Goal: Navigation & Orientation: Find specific page/section

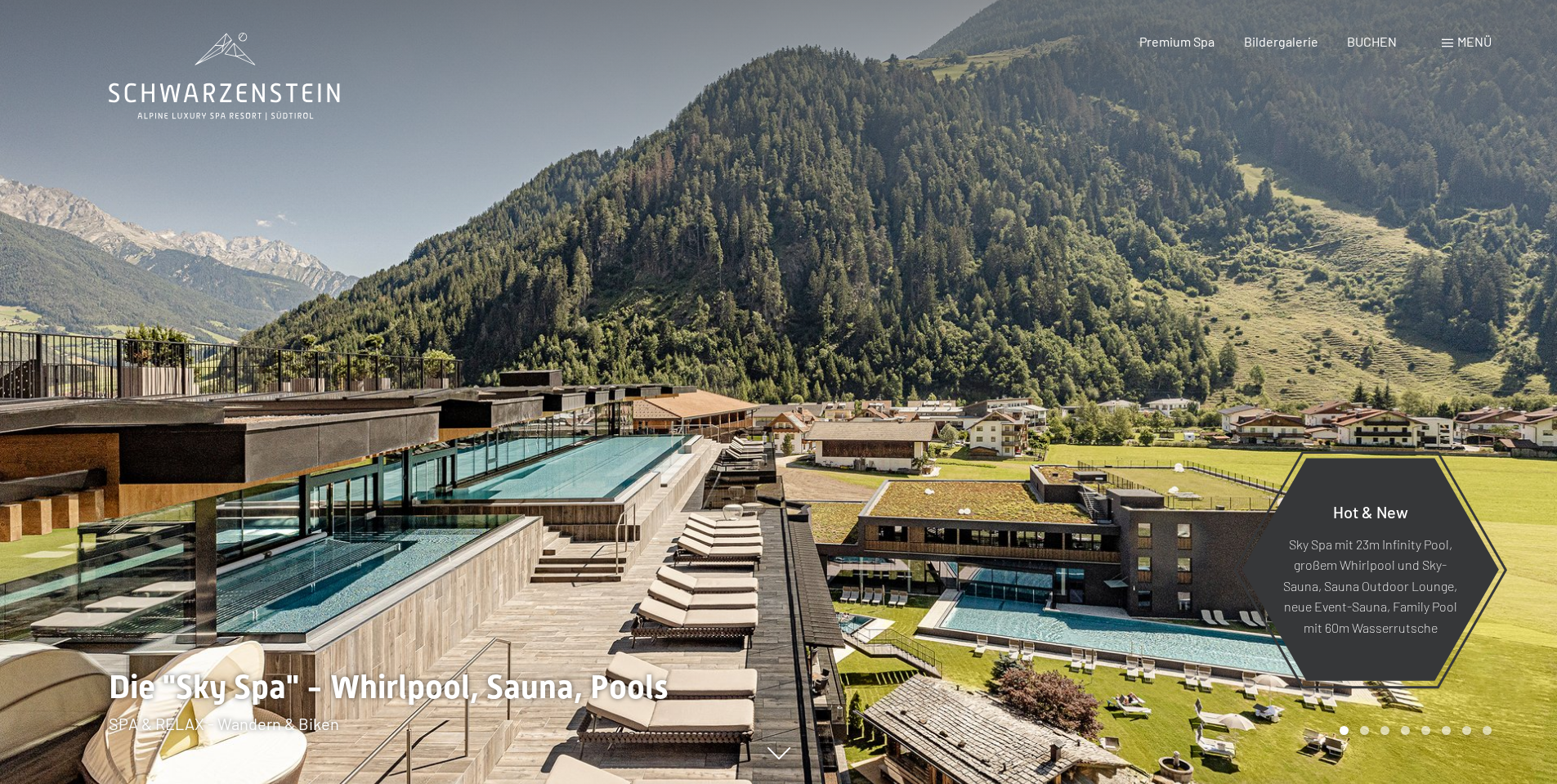
click at [1476, 41] on span "Menü" at bounding box center [1475, 41] width 35 height 15
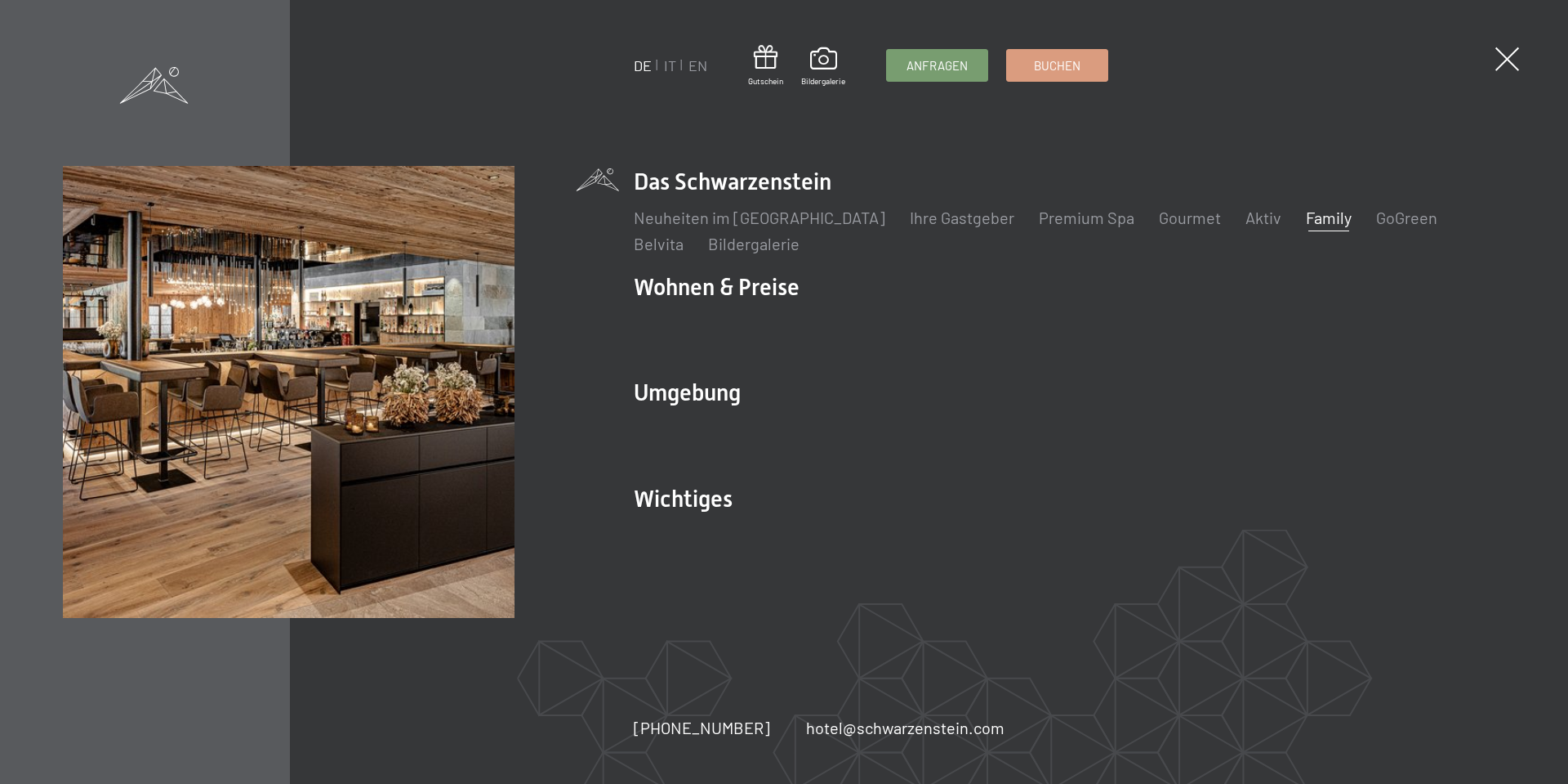
click at [1305, 217] on link "Family" at bounding box center [1328, 217] width 45 height 20
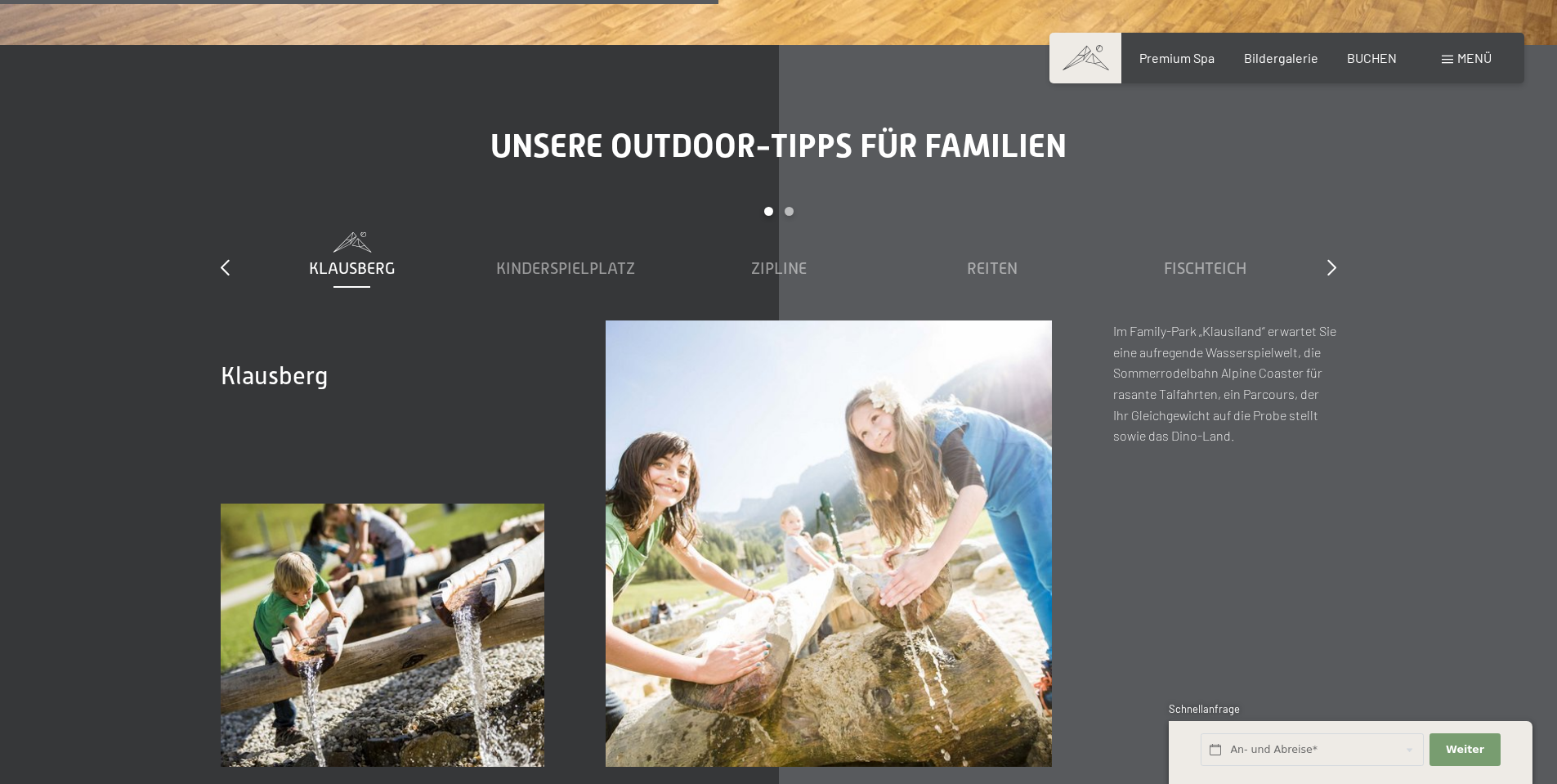
scroll to position [5883, 0]
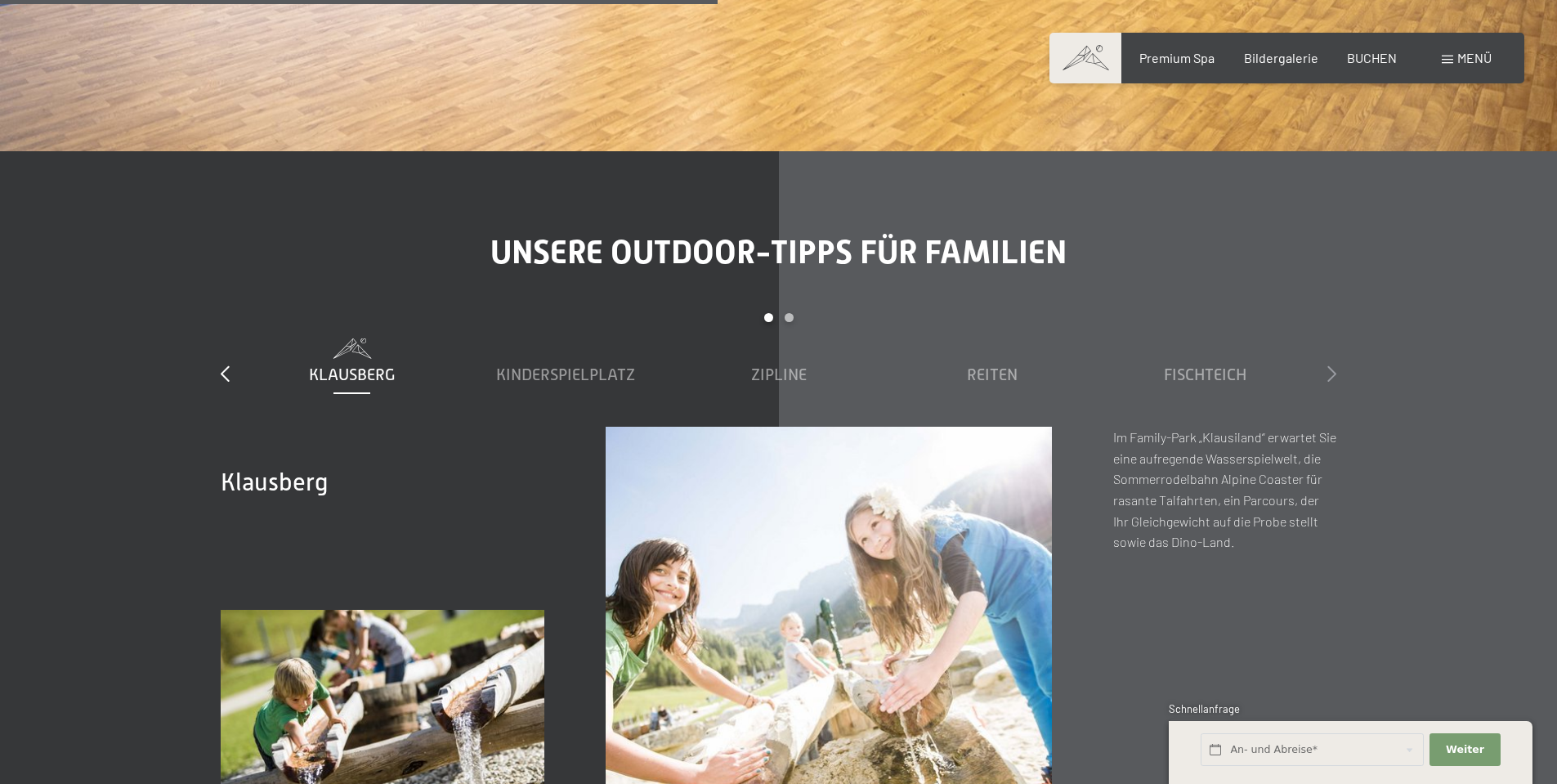
click at [1330, 366] on icon at bounding box center [1332, 374] width 9 height 16
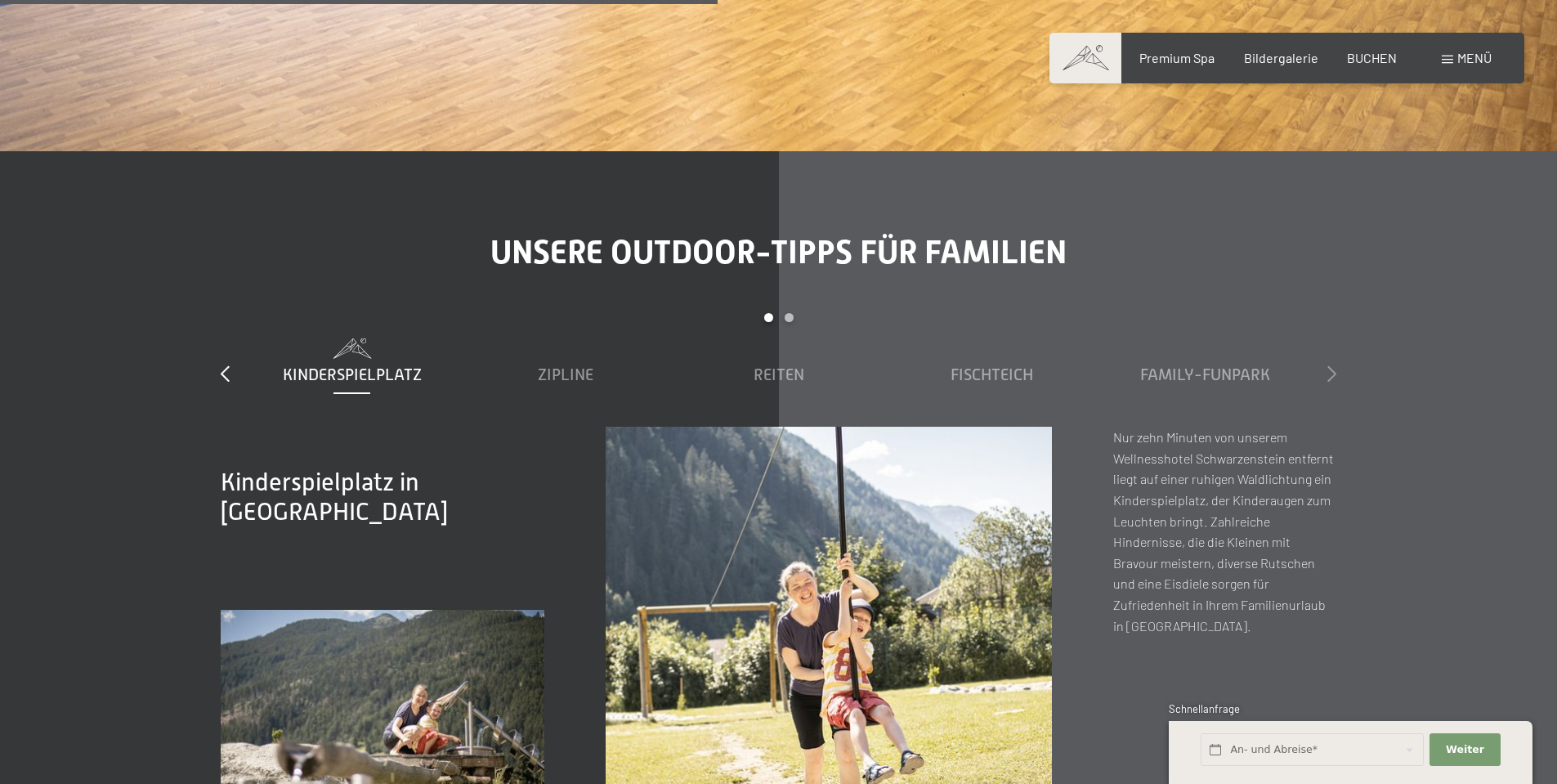
click at [1331, 366] on icon at bounding box center [1332, 374] width 9 height 16
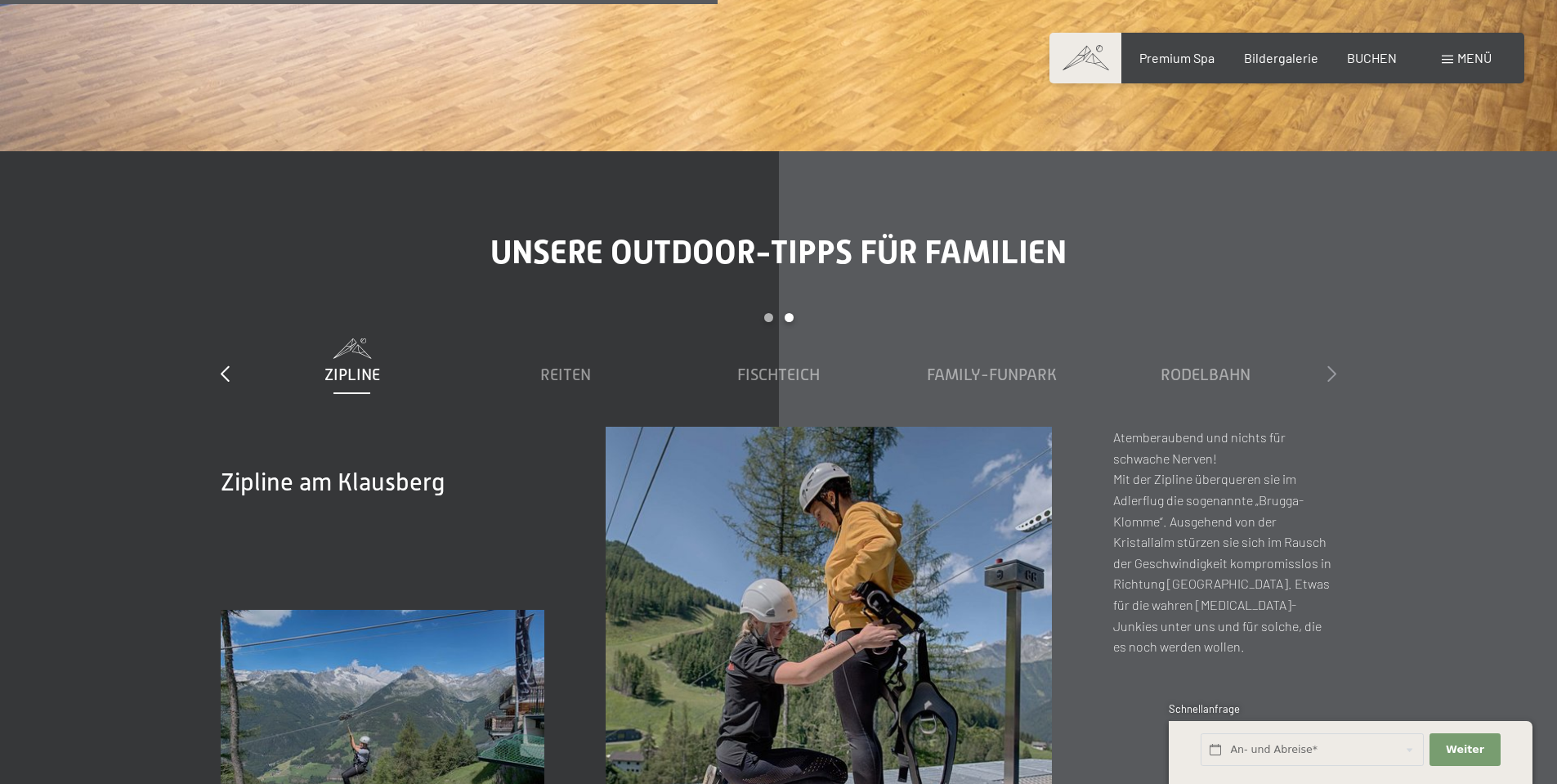
click at [1331, 366] on icon at bounding box center [1332, 374] width 9 height 16
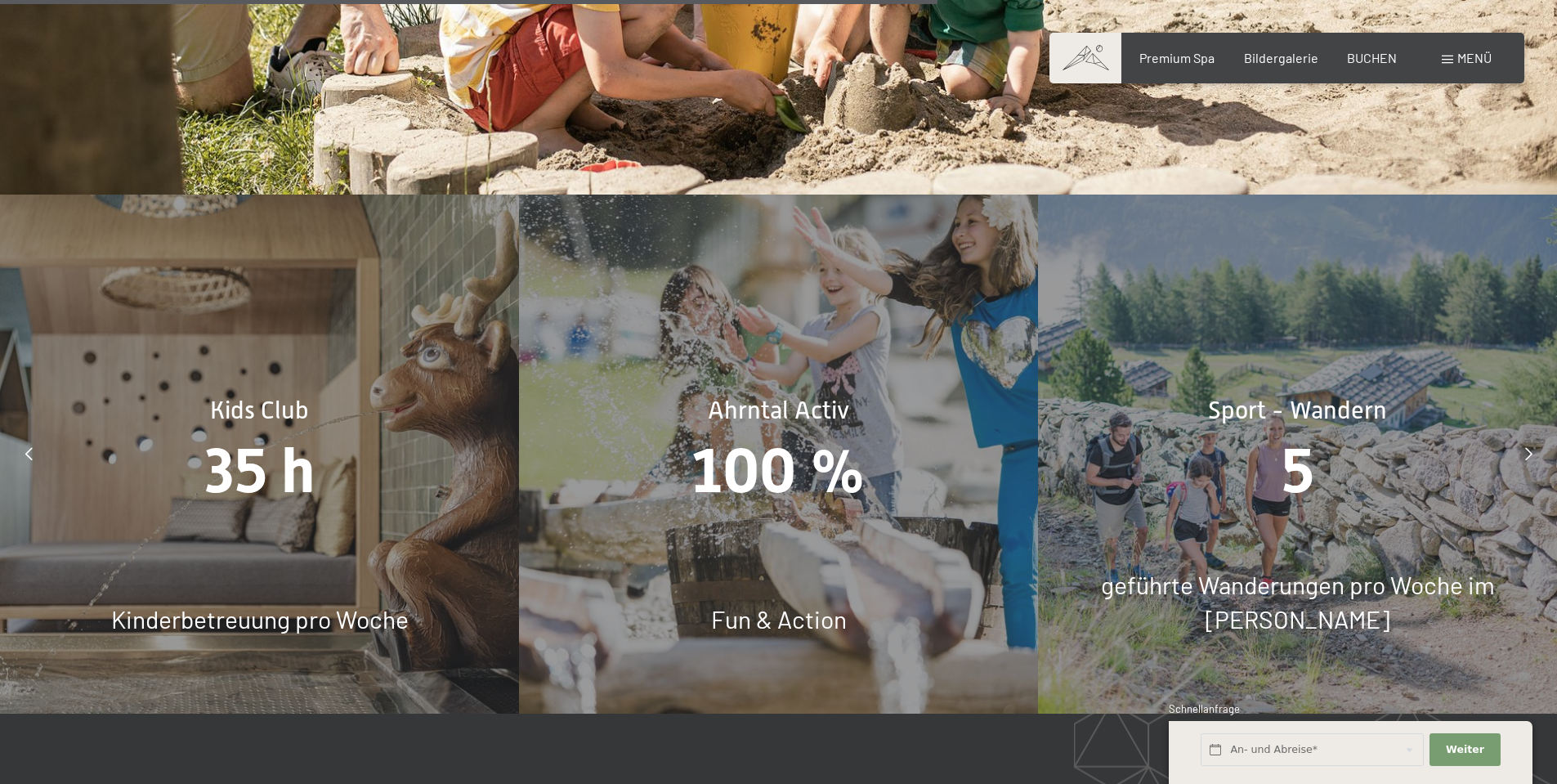
scroll to position [7517, 0]
click at [19, 435] on div at bounding box center [28, 455] width 41 height 41
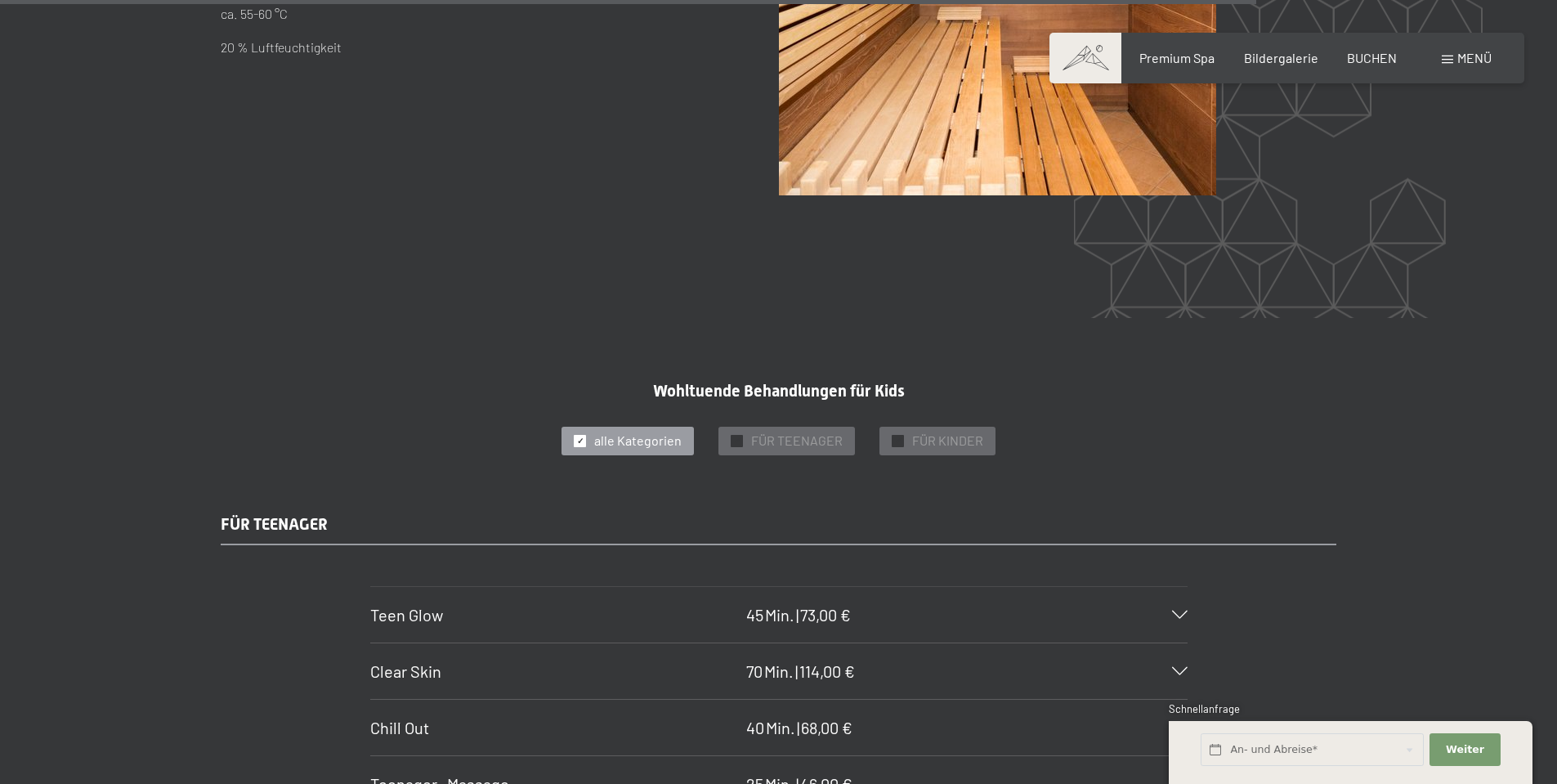
scroll to position [10703, 0]
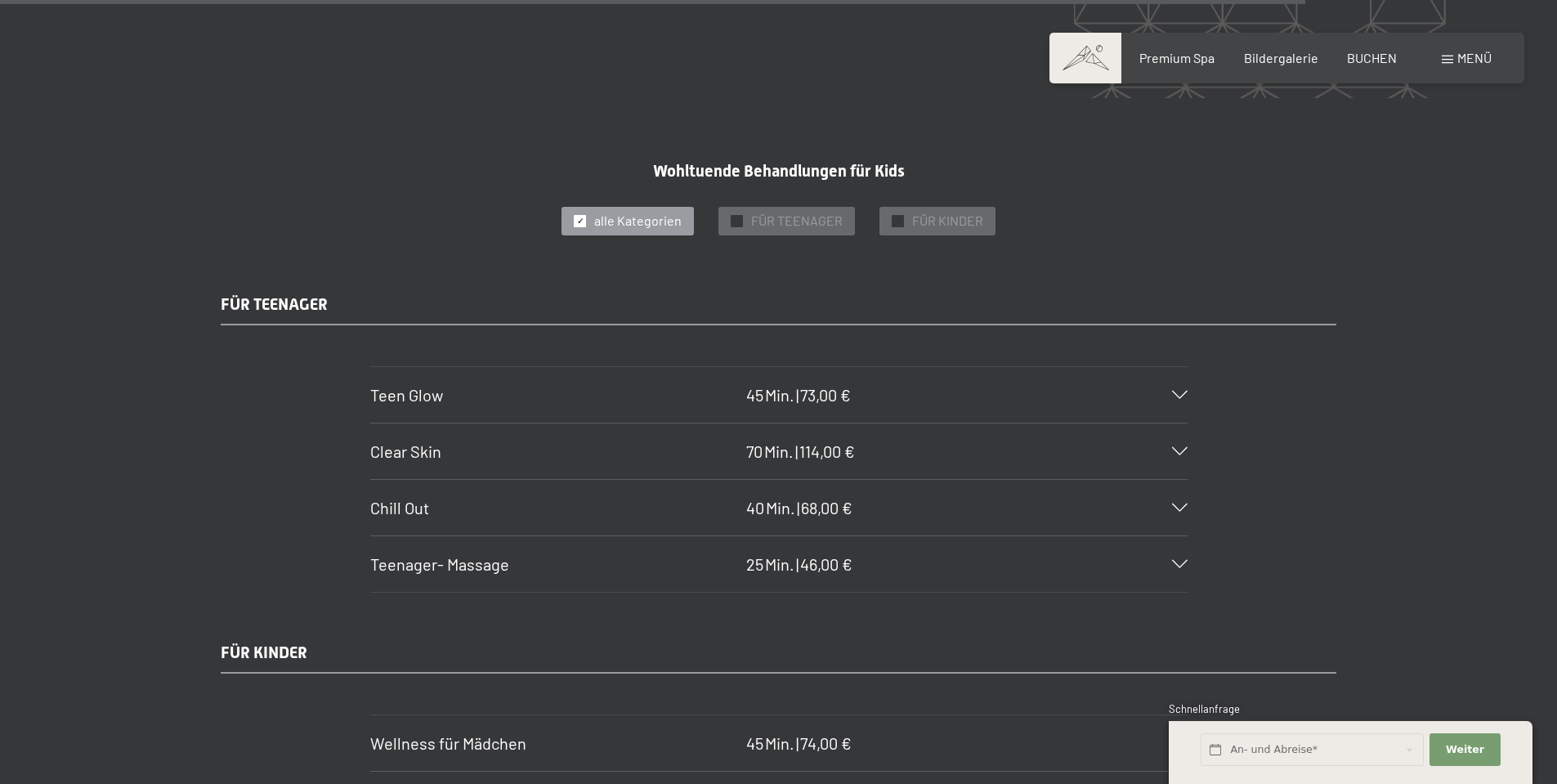
click at [1481, 56] on span "Menü" at bounding box center [1475, 57] width 35 height 15
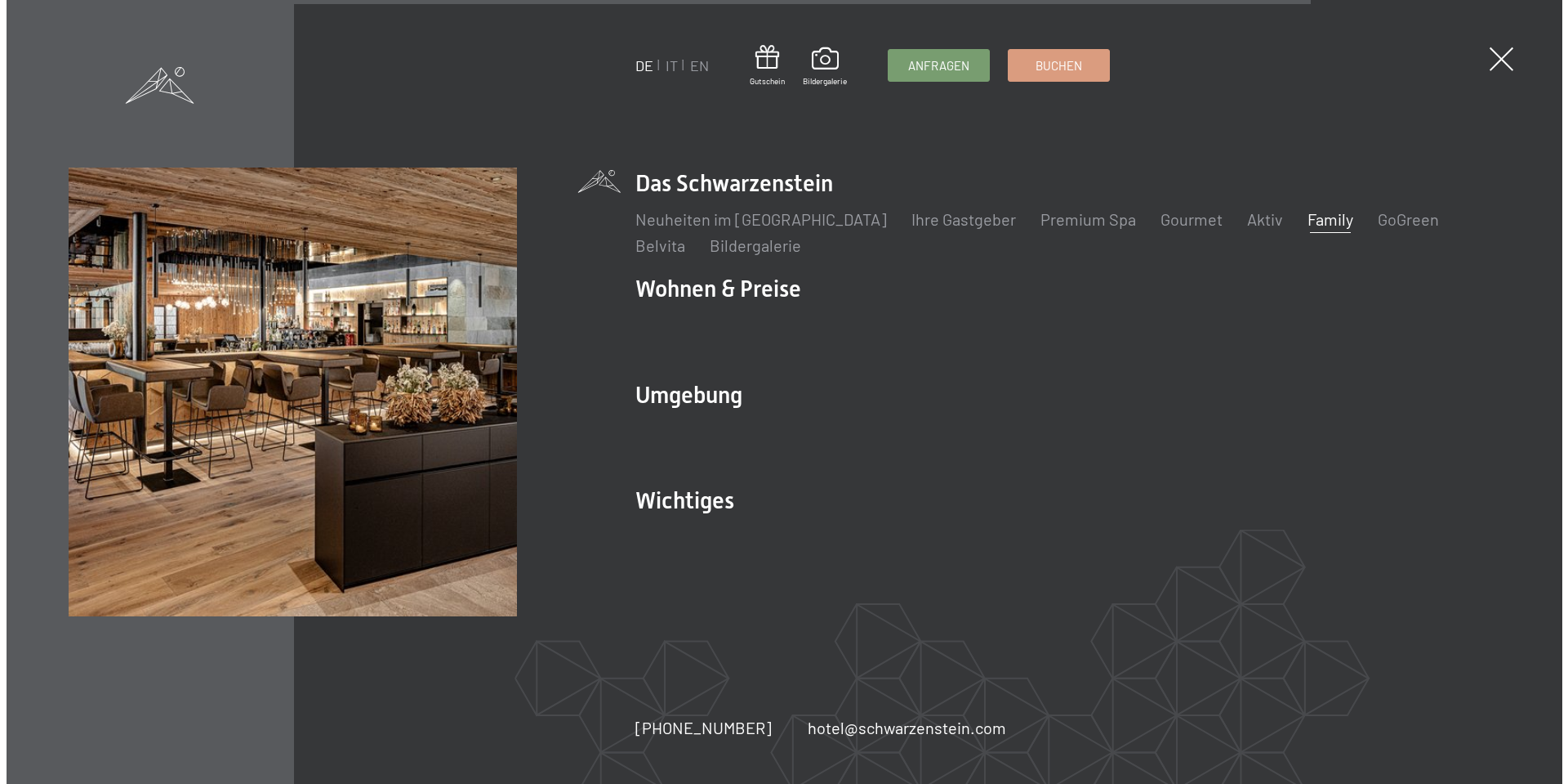
scroll to position [10745, 0]
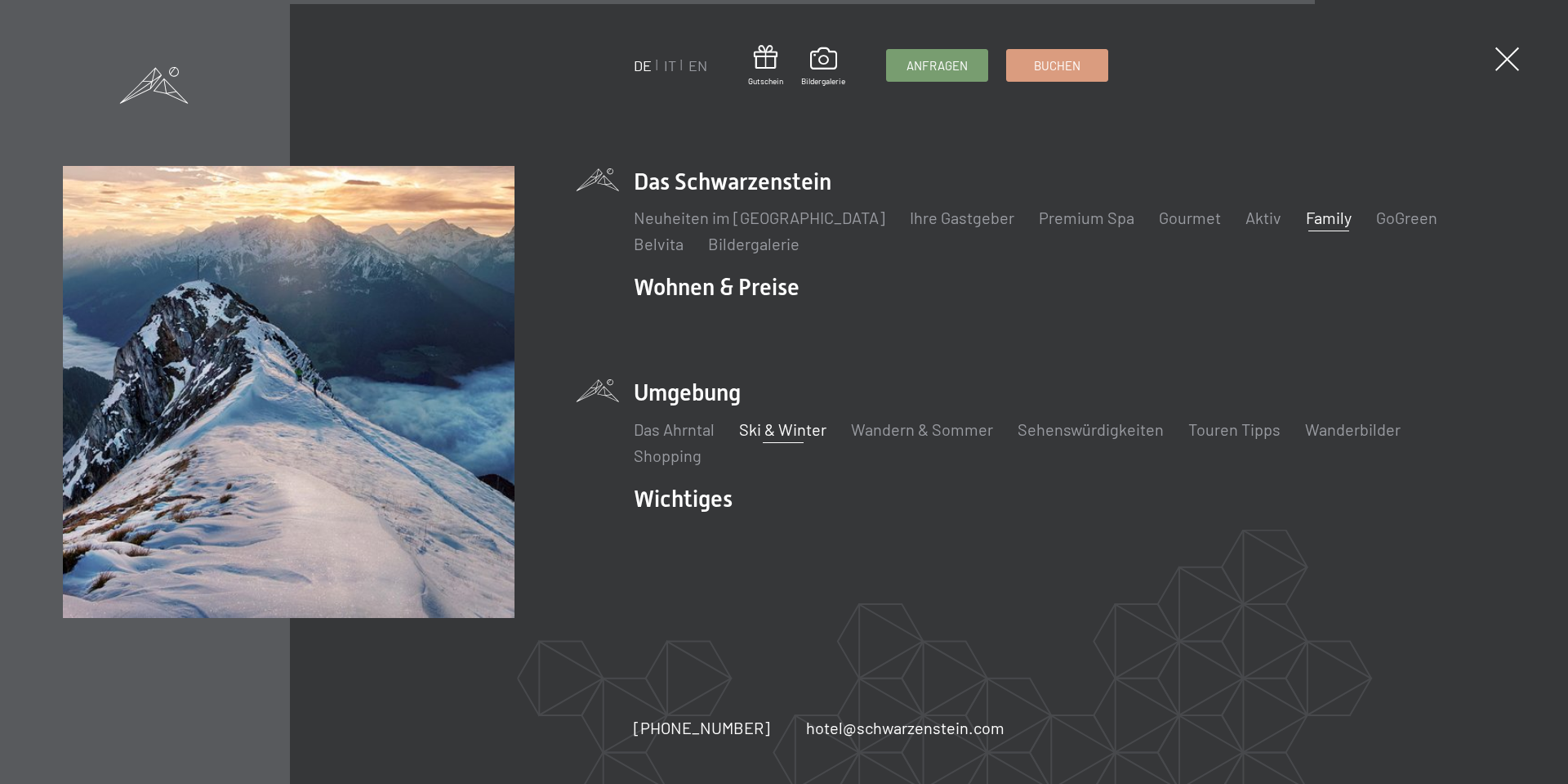
click at [778, 433] on link "Ski & Winter" at bounding box center [783, 429] width 87 height 20
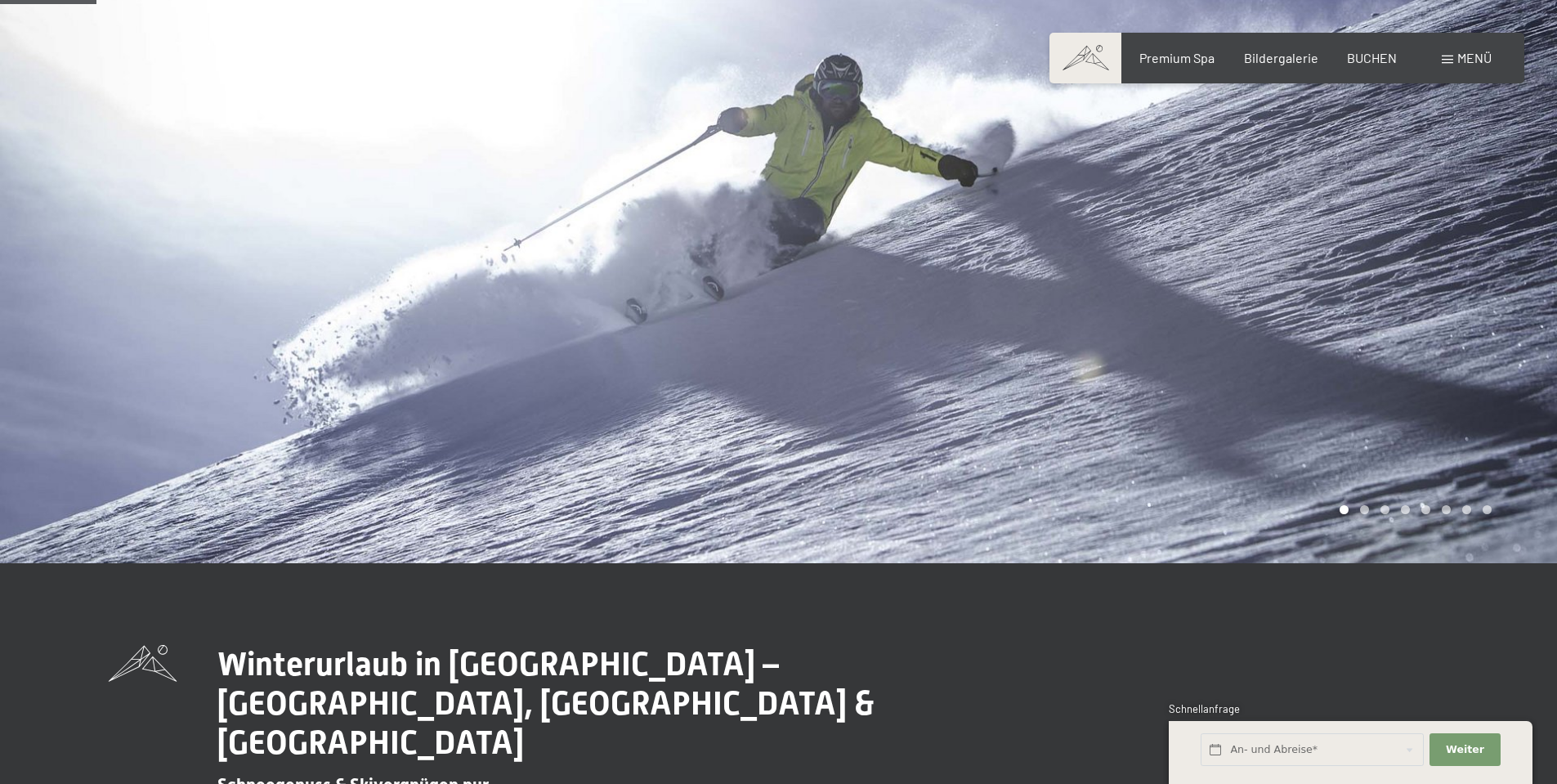
scroll to position [490, 0]
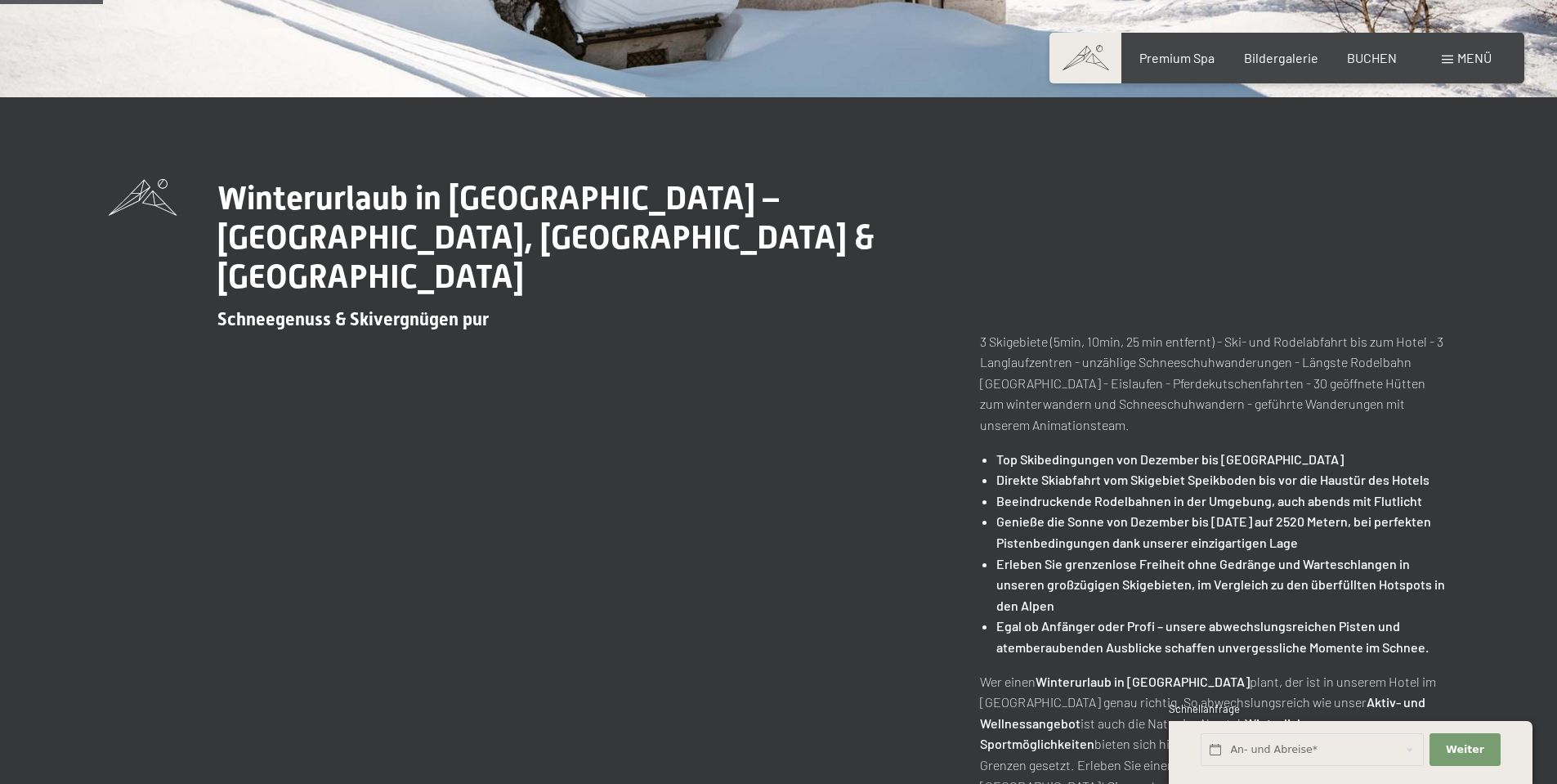
drag, startPoint x: 1132, startPoint y: 444, endPoint x: 1140, endPoint y: 443, distance: 8.1
click at [1131, 471] on strong "Direkte Skiabfahrt vom Skigebiet Speikboden bis vor die Haustür des Hotels" at bounding box center [1213, 478] width 433 height 15
click at [1211, 471] on strong "Direkte Skiabfahrt vom Skigebiet Speikboden bis vor die Haustür des Hotels" at bounding box center [1213, 478] width 433 height 15
